Goal: Information Seeking & Learning: Learn about a topic

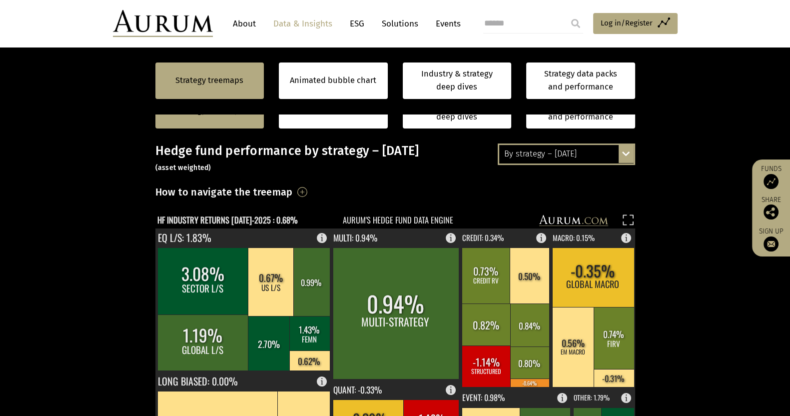
scroll to position [375, 0]
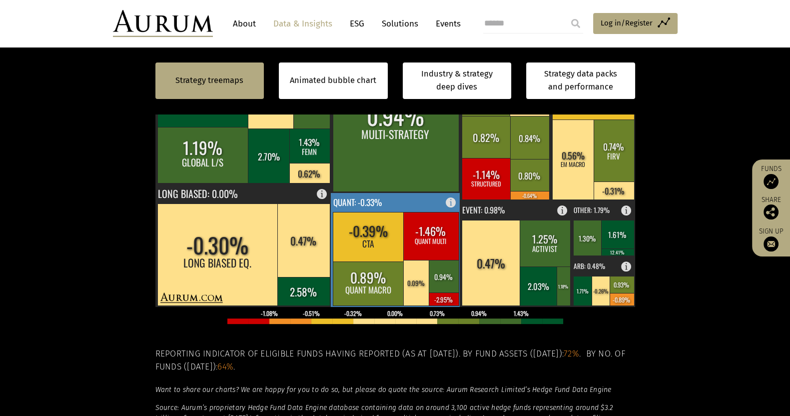
click at [406, 199] on rect at bounding box center [396, 250] width 130 height 114
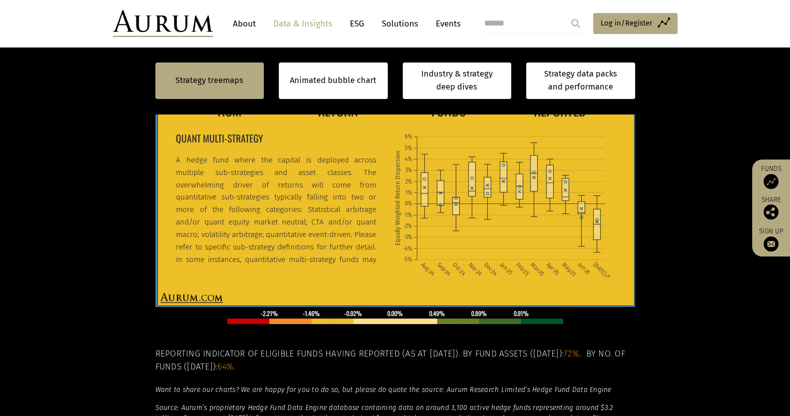
drag, startPoint x: 369, startPoint y: 256, endPoint x: 183, endPoint y: 136, distance: 221.2
click at [183, 136] on div "QUANT MULTI-STRATEGY A hedge fund where the capital is deployed across multiple…" at bounding box center [280, 198] width 208 height 140
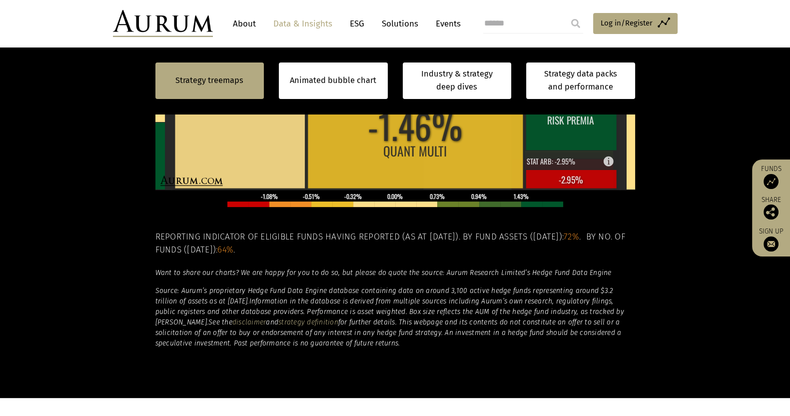
scroll to position [562, 0]
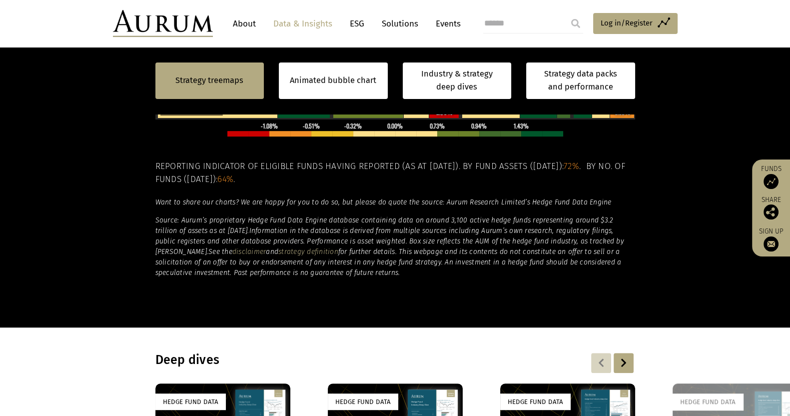
click at [657, 238] on section "Strategy treemaps Animated bubble chart Industry & strategy deep dives Strategy…" at bounding box center [395, 14] width 790 height 624
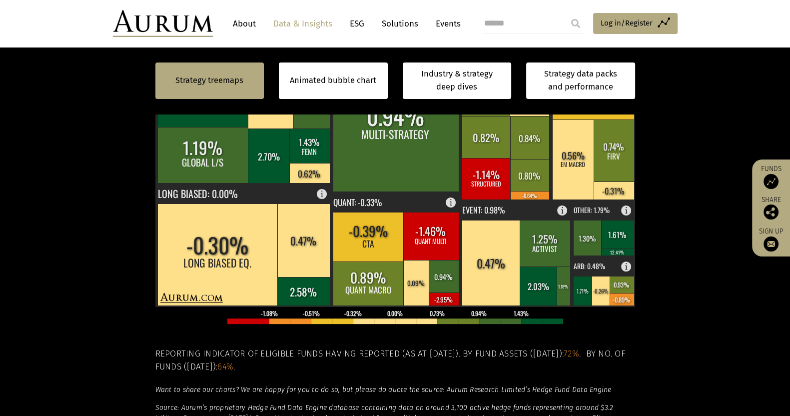
scroll to position [187, 0]
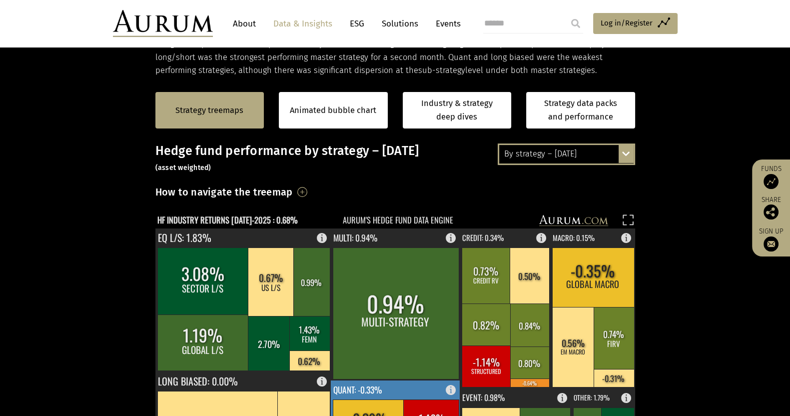
click at [452, 388] on rect at bounding box center [454, 387] width 12 height 14
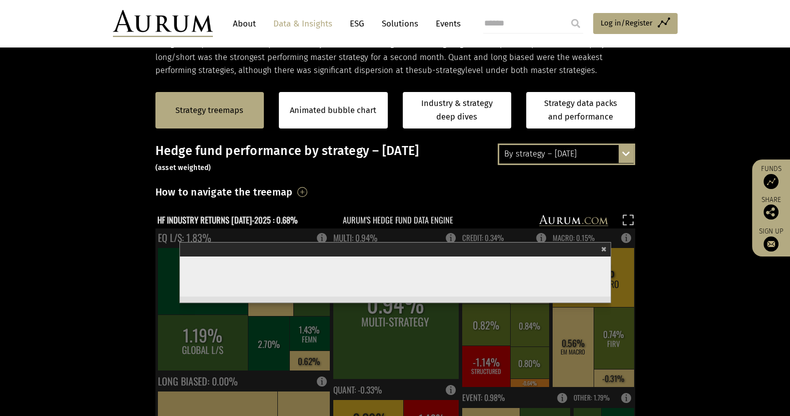
scroll to position [375, 0]
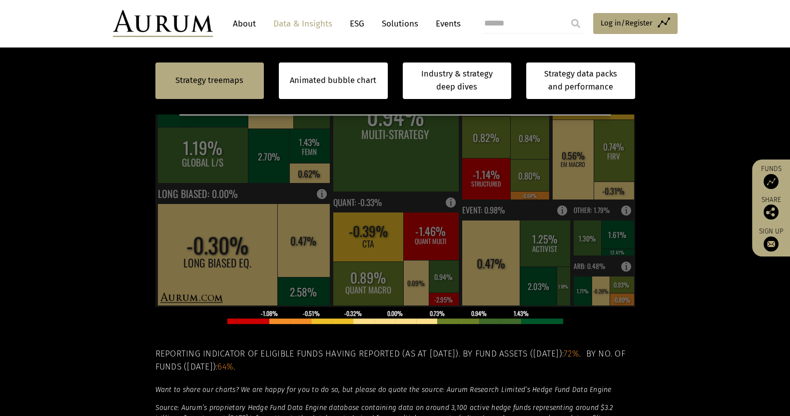
drag, startPoint x: 221, startPoint y: 219, endPoint x: 187, endPoint y: 148, distance: 78.7
click at [187, 114] on div "Quant Systematic strategies: Funds trade securities based strictly on the buy/s…" at bounding box center [395, 111] width 431 height 6
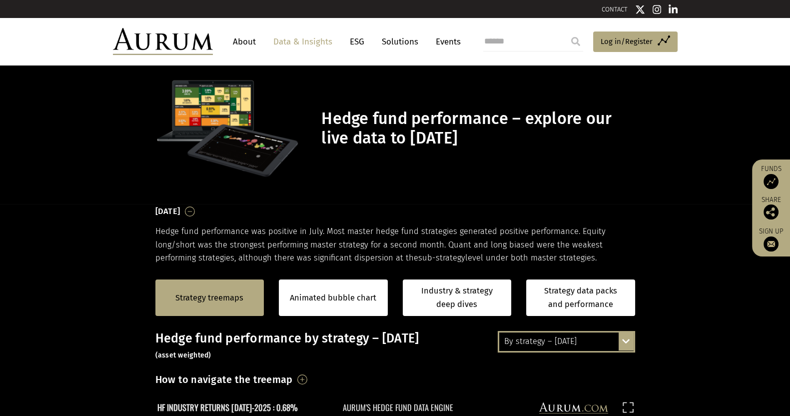
scroll to position [187, 0]
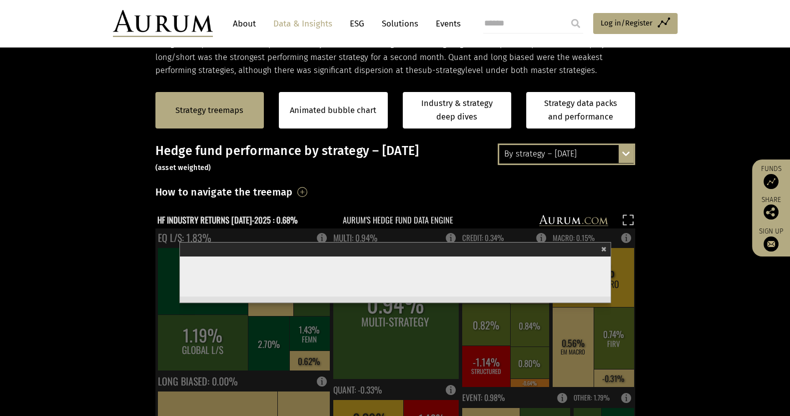
click at [605, 249] on span "×" at bounding box center [603, 247] width 5 height 11
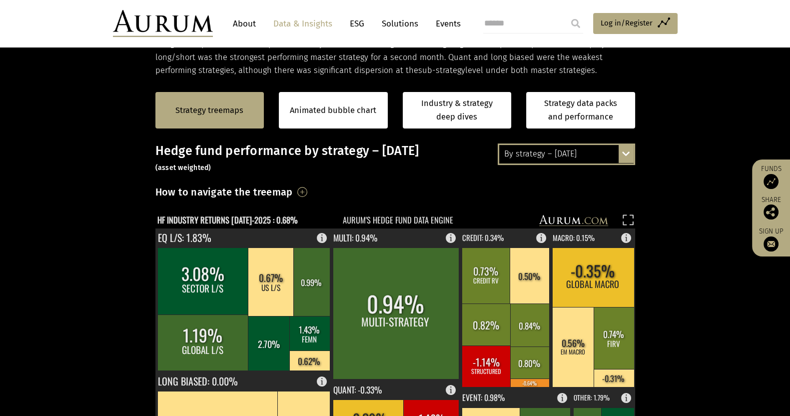
scroll to position [375, 0]
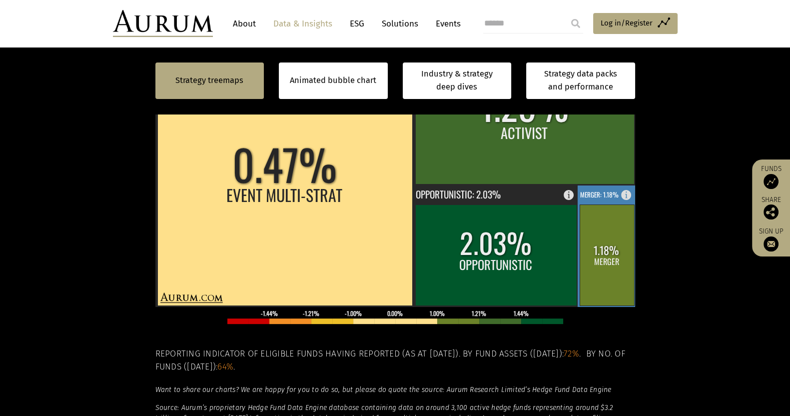
scroll to position [187, 0]
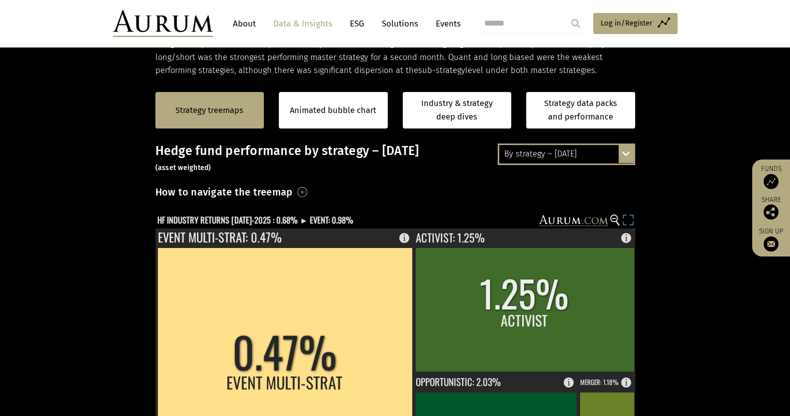
click at [628, 219] on rect at bounding box center [628, 221] width 14 height 14
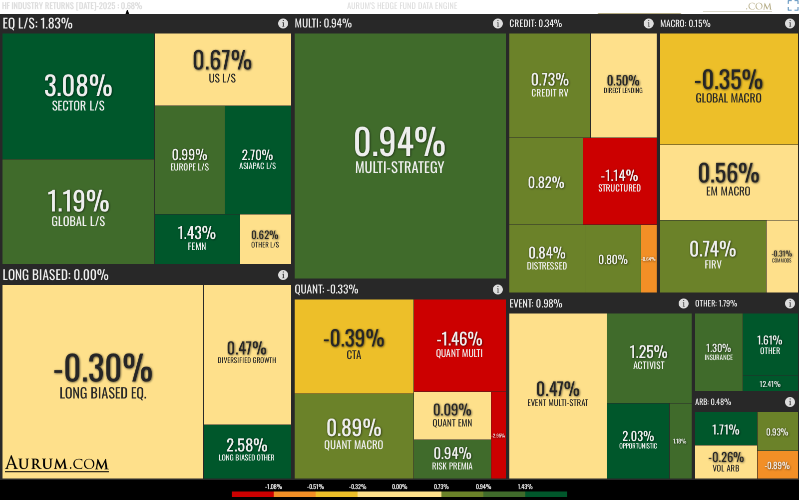
click at [789, 3] on rect at bounding box center [792, 7] width 14 height 14
